Goal: Find specific page/section: Find specific page/section

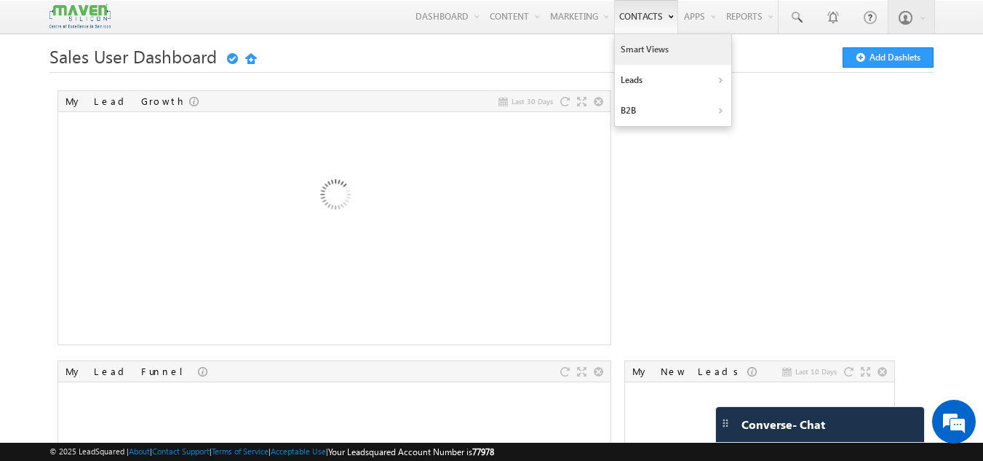
click at [638, 41] on link "Smart Views" at bounding box center [673, 49] width 116 height 31
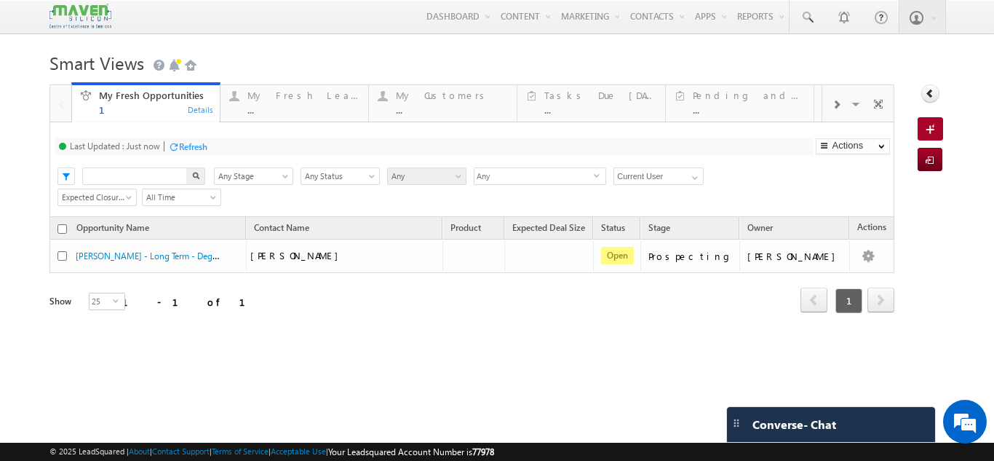
click at [156, 183] on input "text" at bounding box center [135, 175] width 106 height 17
paste input "90950 19471"
click at [156, 183] on input "90950 19471" at bounding box center [135, 175] width 106 height 17
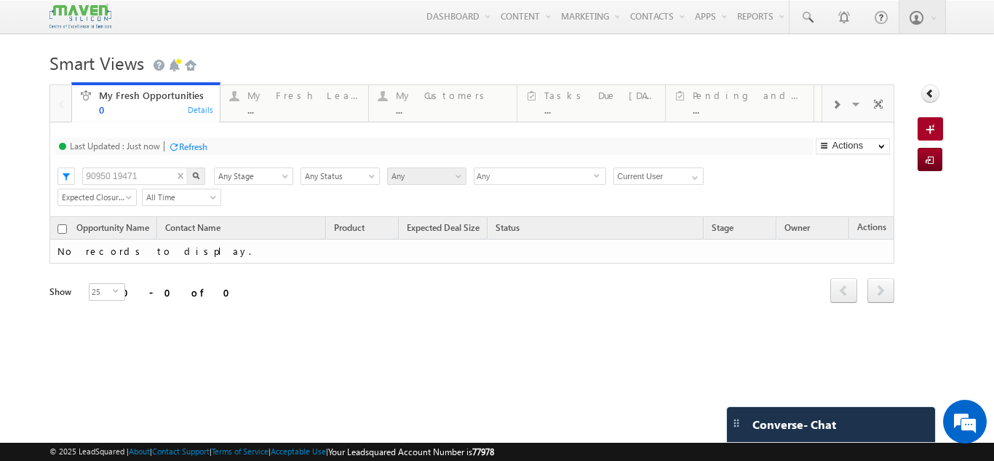
click at [113, 175] on input "90950 19471" at bounding box center [135, 175] width 106 height 17
type input "9095019471"
